Goal: Information Seeking & Learning: Learn about a topic

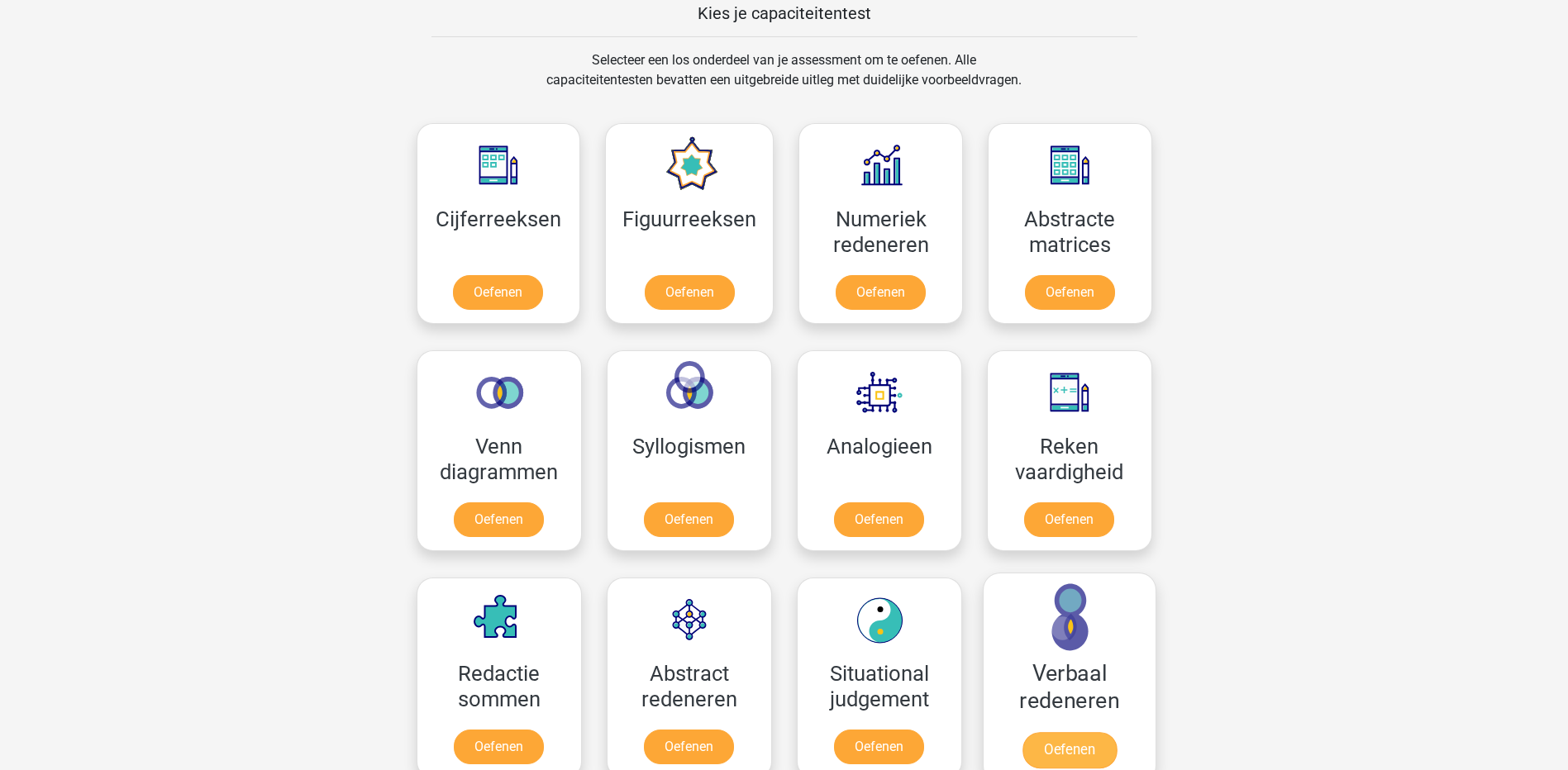
scroll to position [643, 0]
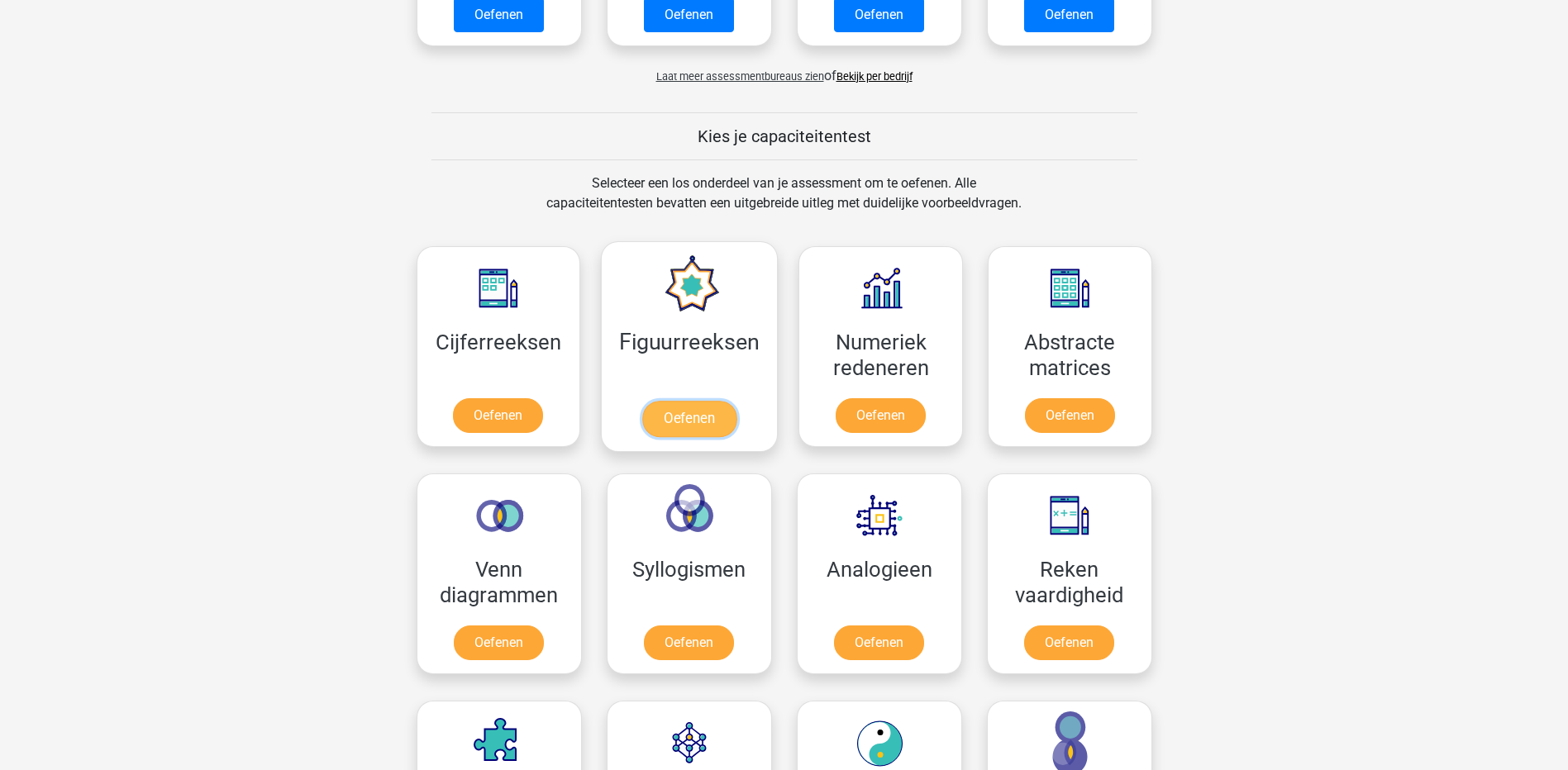
click at [691, 401] on link "Oefenen" at bounding box center [689, 419] width 94 height 36
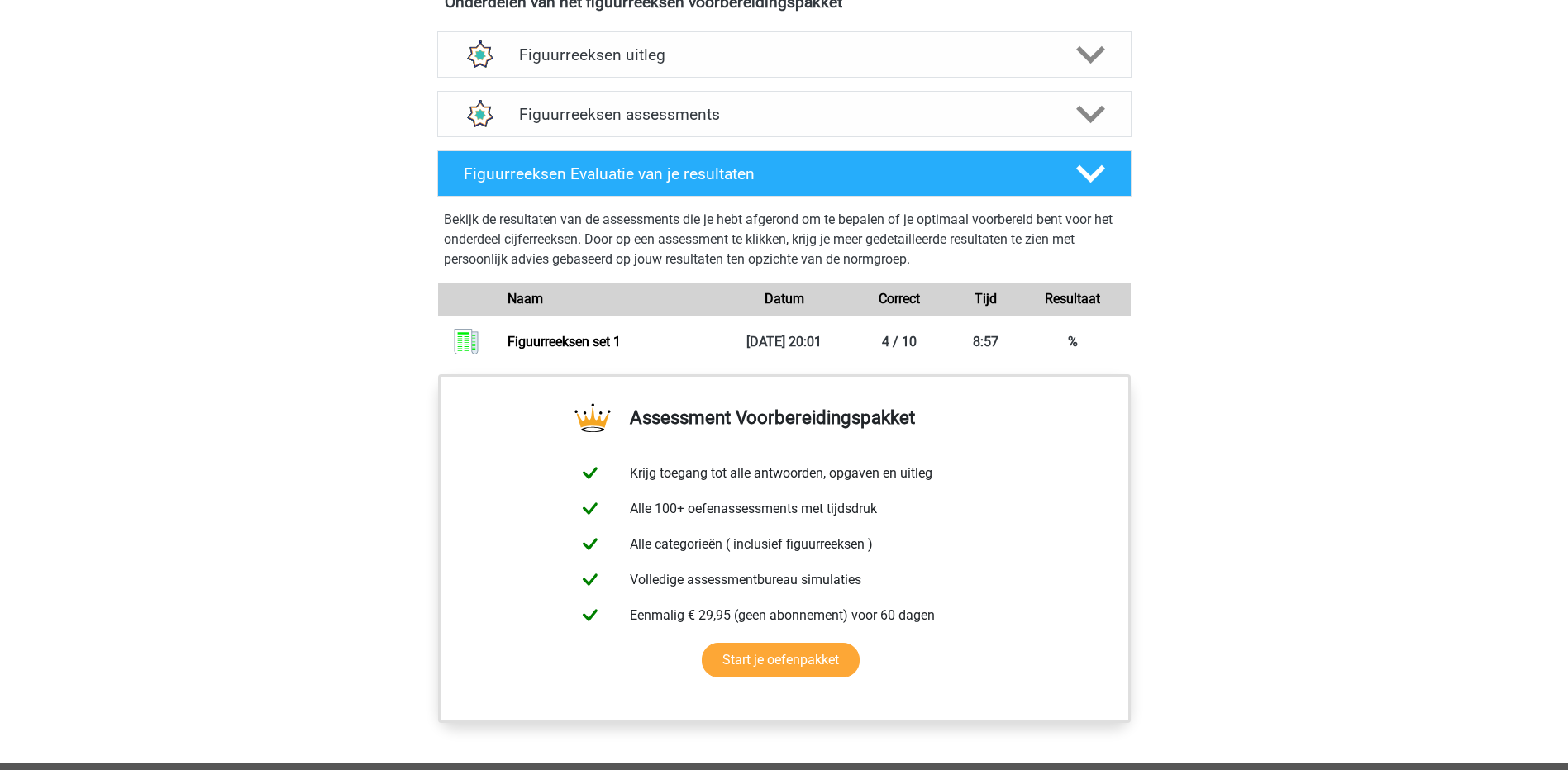
scroll to position [991, 0]
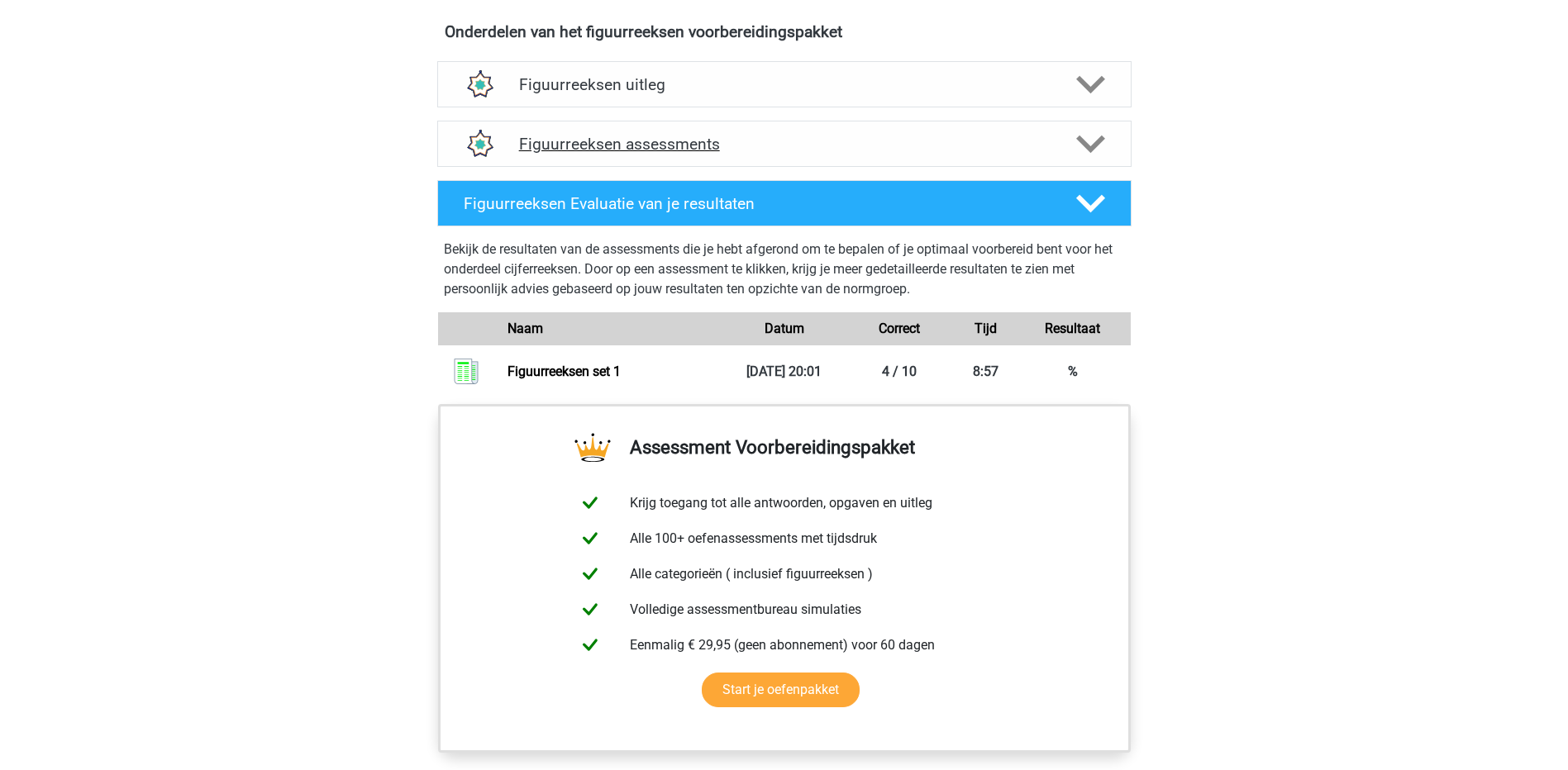
click at [1088, 140] on icon at bounding box center [1089, 144] width 29 height 29
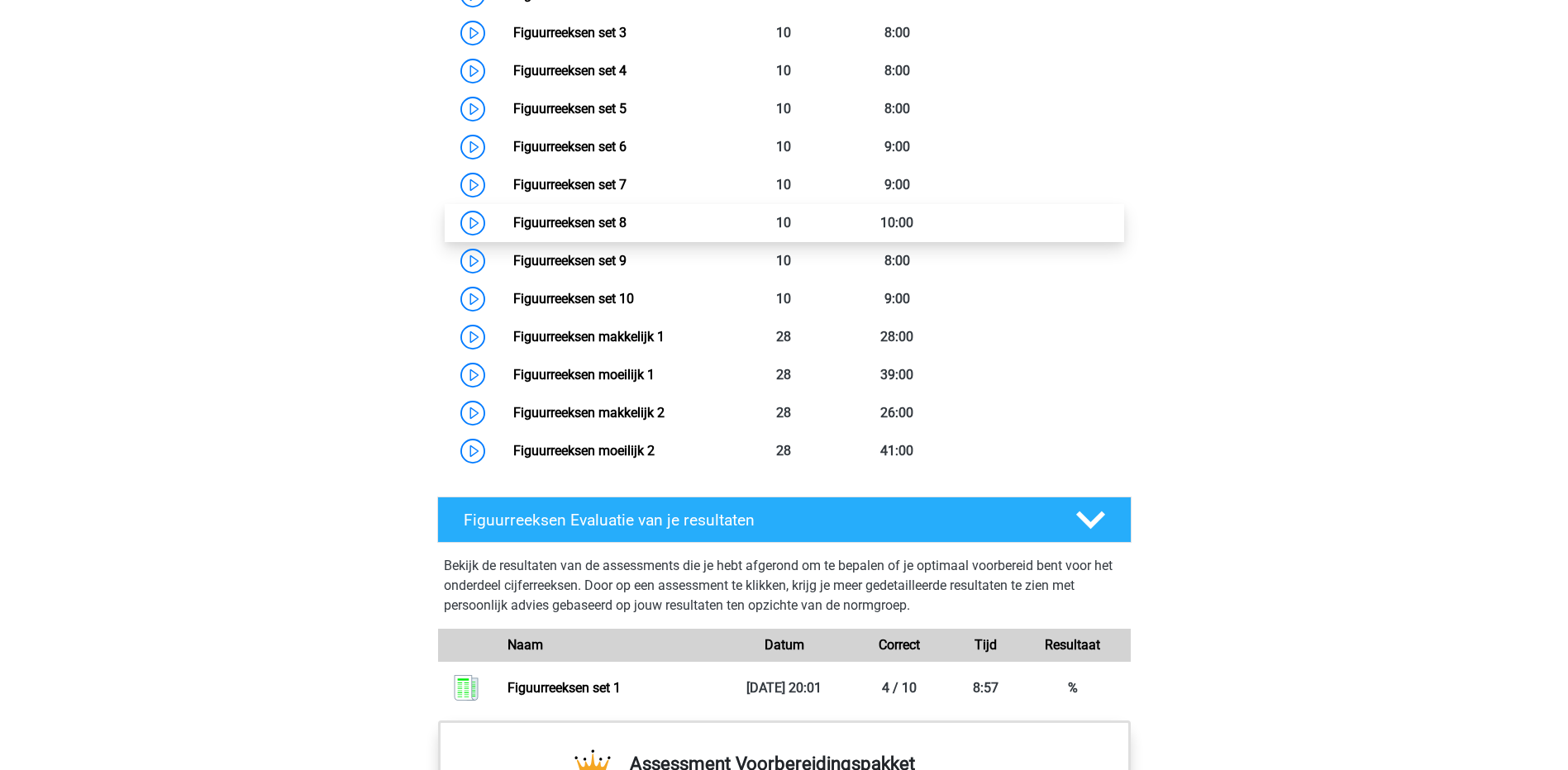
scroll to position [1570, 0]
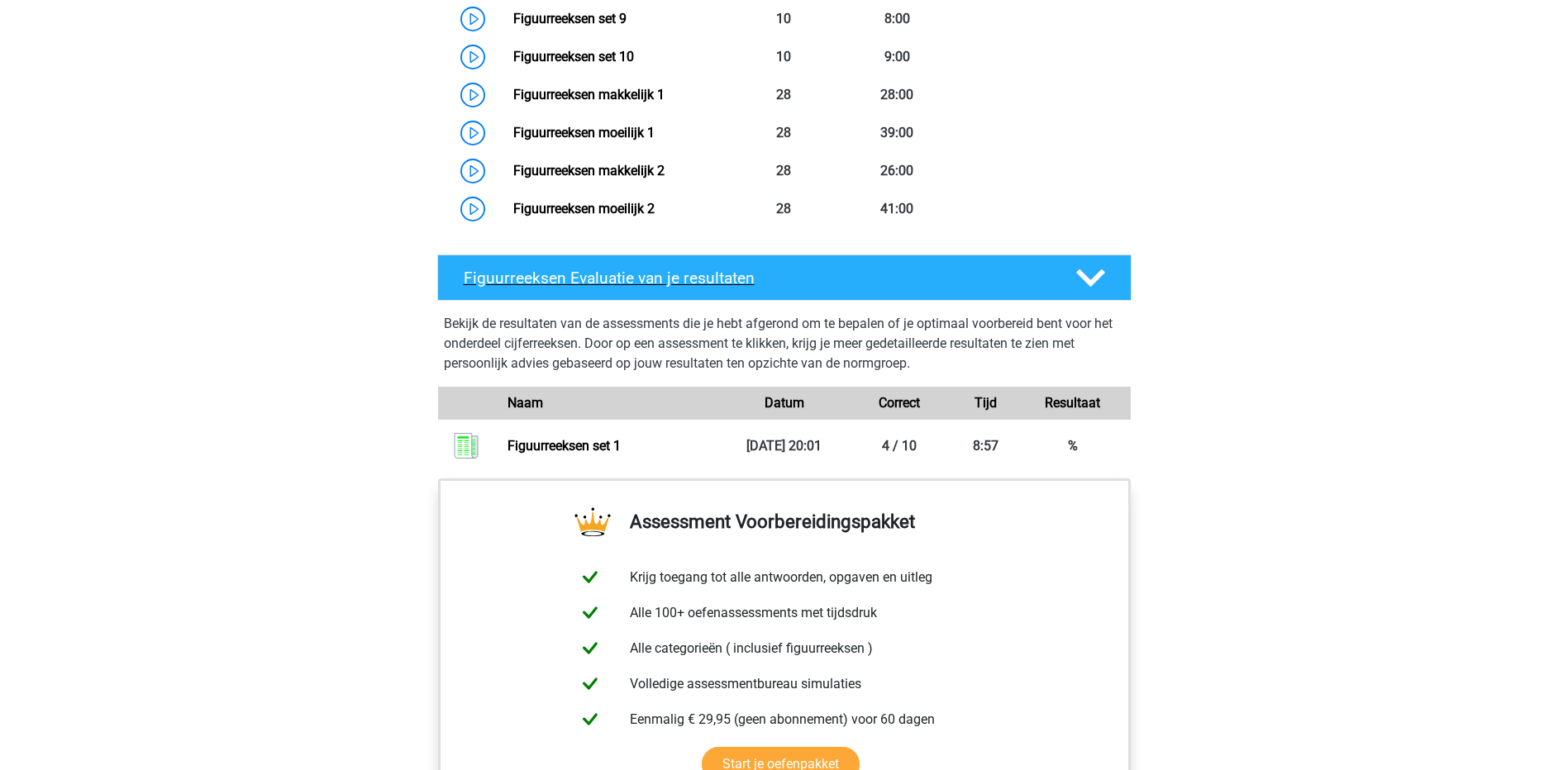
click at [580, 272] on h4 "Figuurreeksen Evaluatie van je resultaten" at bounding box center [756, 278] width 586 height 19
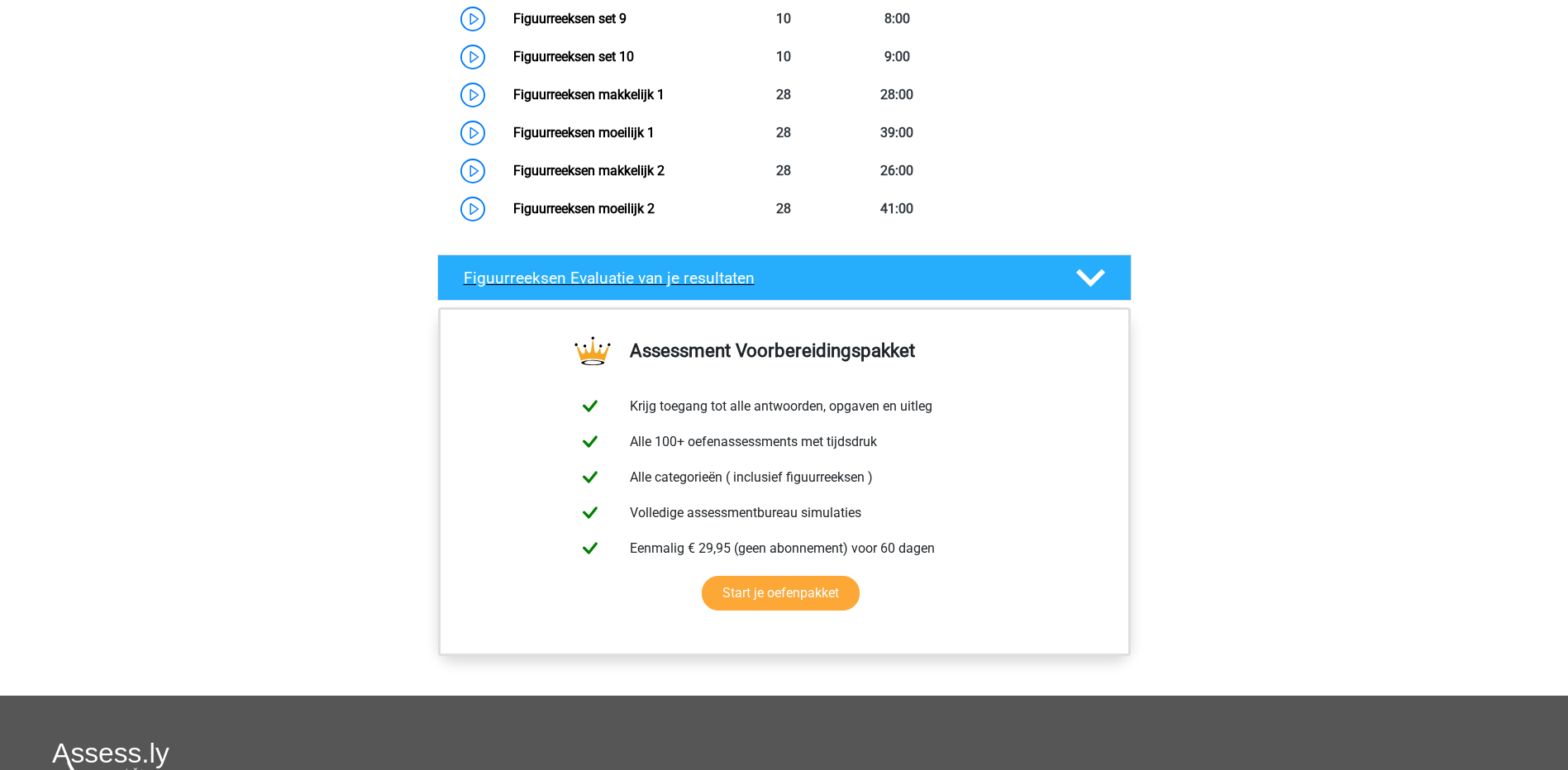
click at [612, 281] on h4 "Figuurreeksen Evaluatie van je resultaten" at bounding box center [756, 278] width 586 height 19
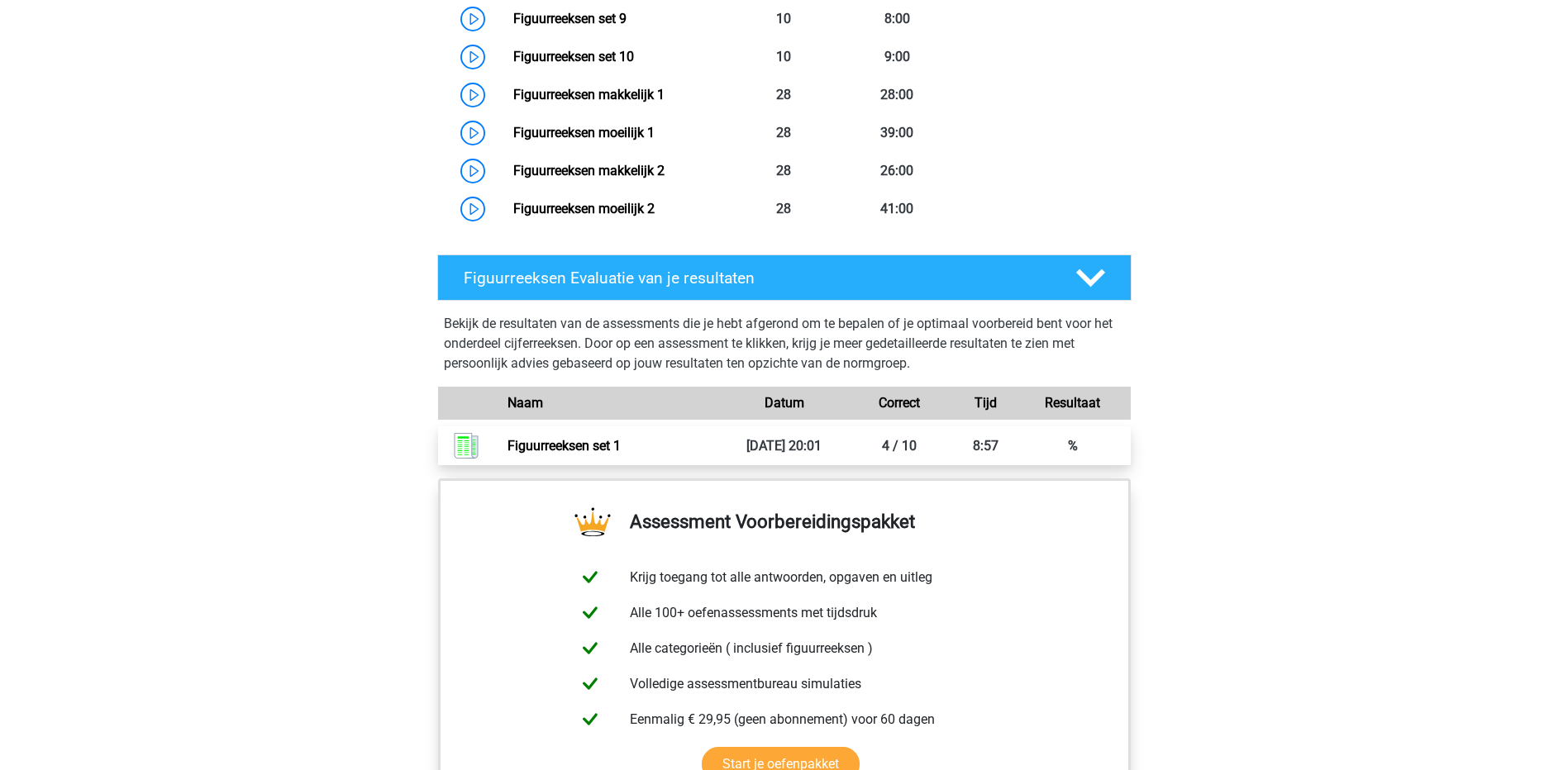
click at [553, 449] on link "Figuurreeksen set 1" at bounding box center [563, 446] width 113 height 16
